Goal: Task Accomplishment & Management: Manage account settings

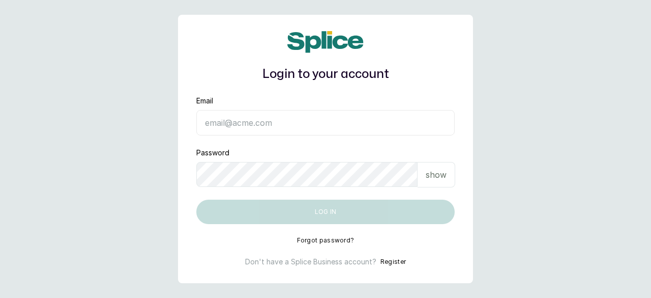
type input "[EMAIL_ADDRESS][DOMAIN_NAME]"
click at [439, 169] on p "show" at bounding box center [436, 174] width 21 height 12
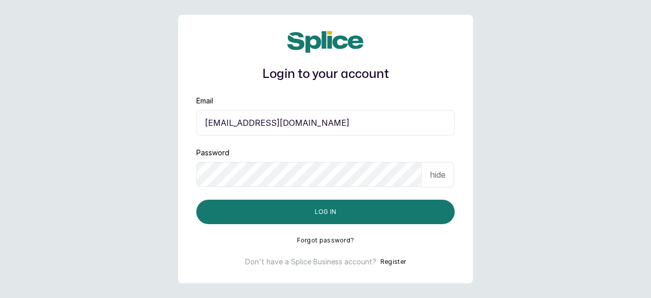
click at [437, 167] on div "hide" at bounding box center [438, 174] width 33 height 25
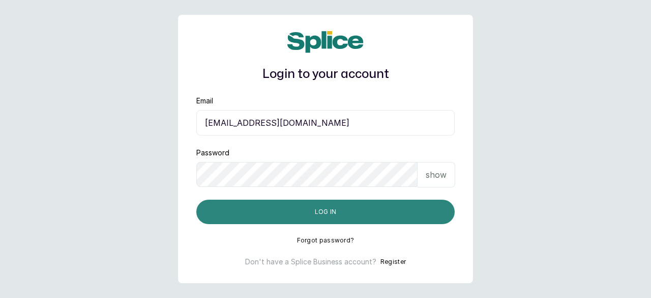
click at [434, 211] on button "Log in" at bounding box center [325, 211] width 258 height 24
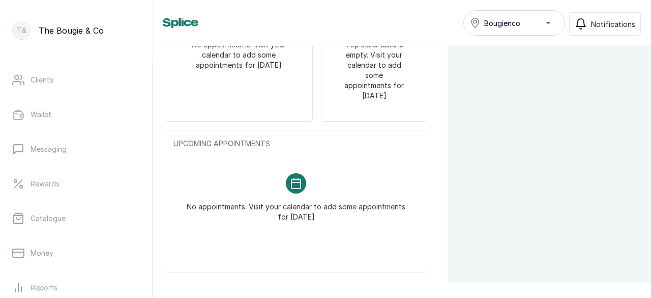
scroll to position [140, 0]
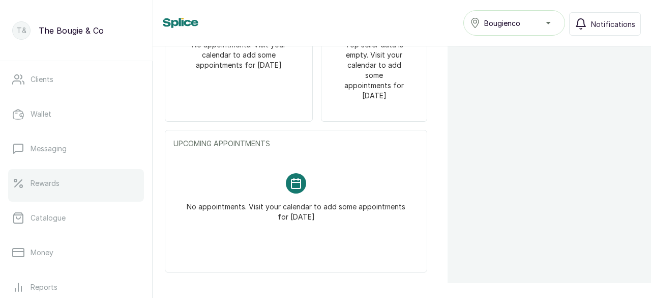
click at [55, 186] on p "Rewards" at bounding box center [45, 183] width 29 height 10
